Goal: Browse casually

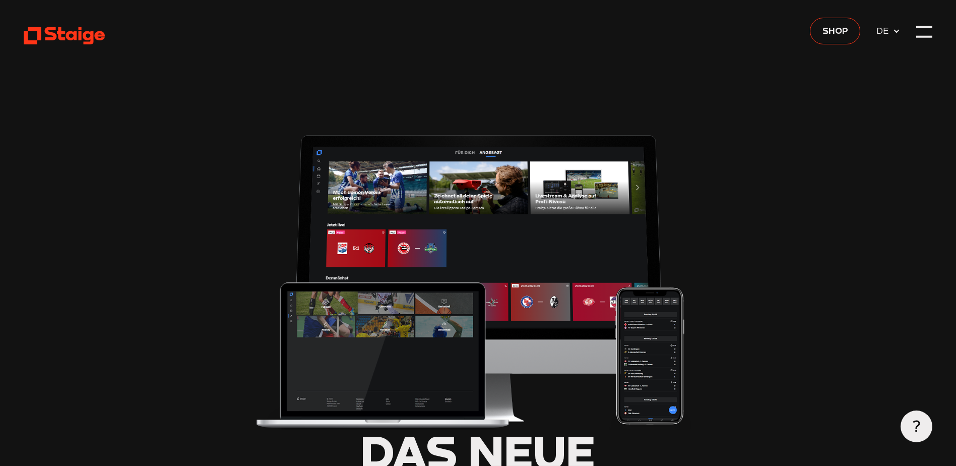
type input "0.8"
click at [40, 30] on use at bounding box center [64, 36] width 81 height 18
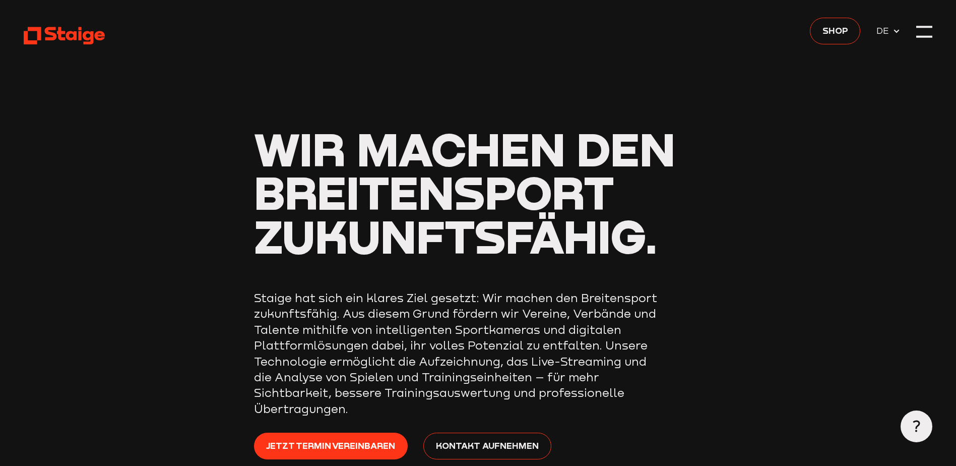
click at [931, 32] on div at bounding box center [925, 32] width 16 height 16
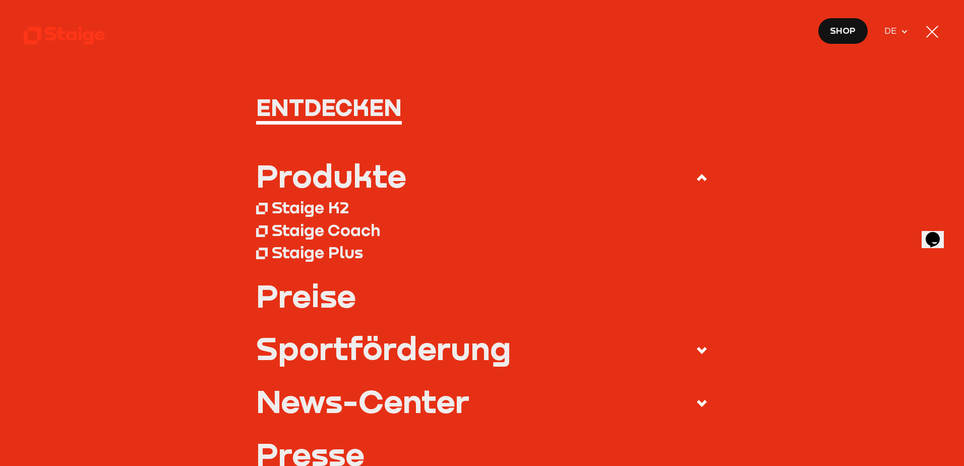
click at [931, 32] on div at bounding box center [932, 32] width 12 height 12
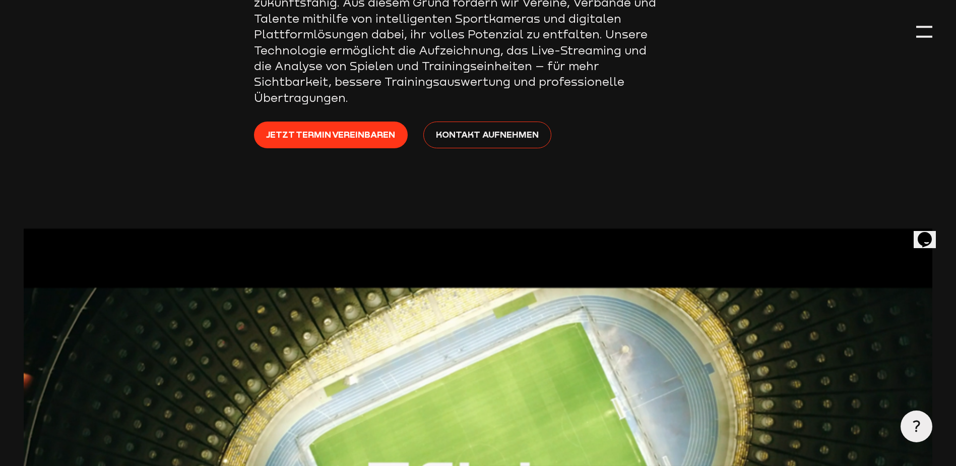
scroll to position [319, 0]
